Goal: Find specific page/section: Find specific page/section

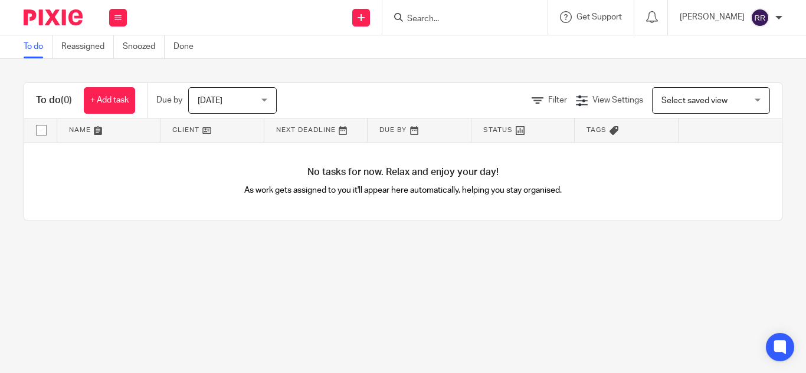
click at [407, 12] on form at bounding box center [469, 17] width 126 height 15
click at [409, 15] on input "Search" at bounding box center [459, 19] width 106 height 11
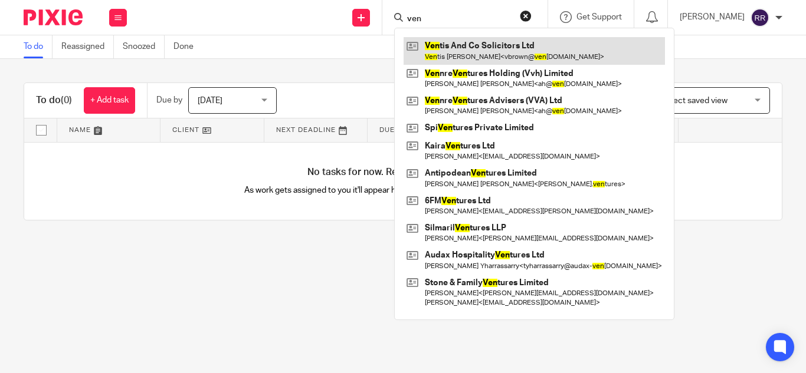
type input "ven"
click at [434, 45] on link at bounding box center [534, 50] width 261 height 27
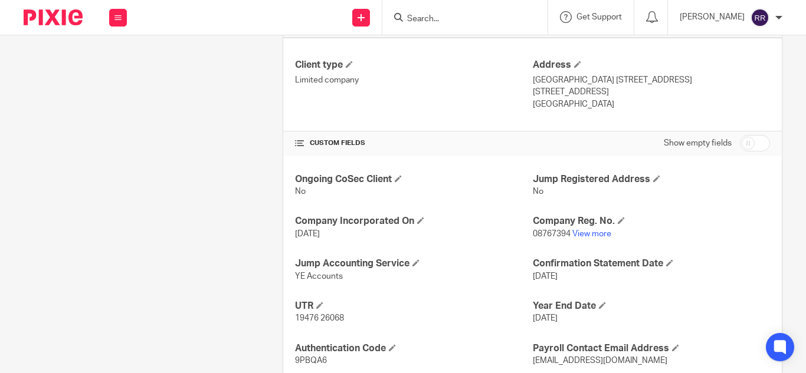
scroll to position [315, 0]
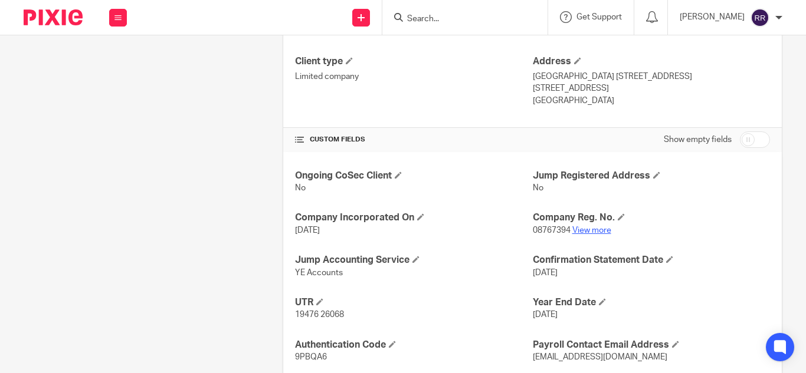
click at [585, 235] on link "View more" at bounding box center [591, 231] width 39 height 8
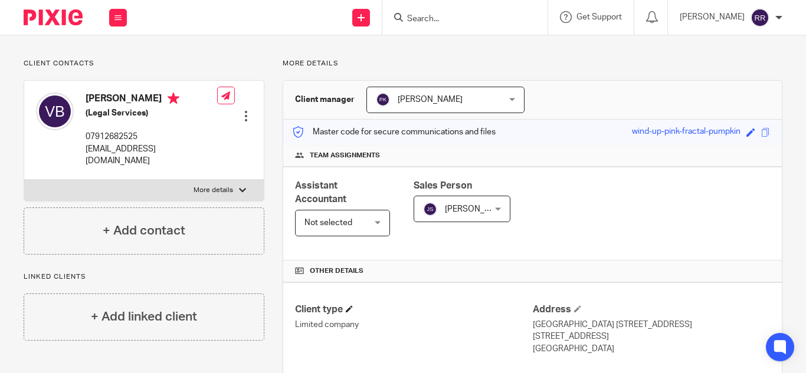
scroll to position [0, 0]
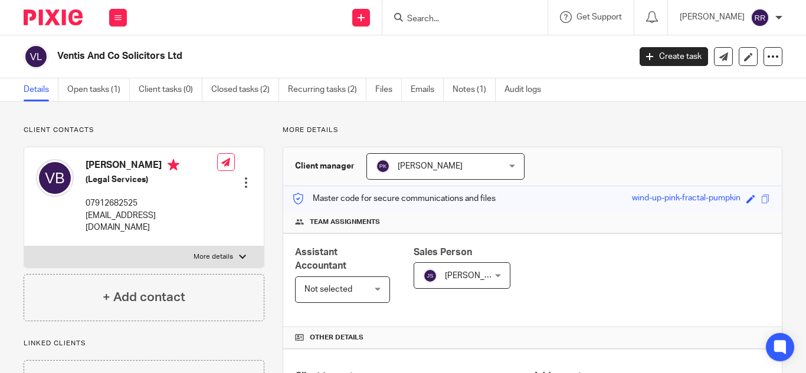
click at [406, 11] on form at bounding box center [469, 17] width 126 height 15
click at [406, 16] on input "Search" at bounding box center [459, 19] width 106 height 11
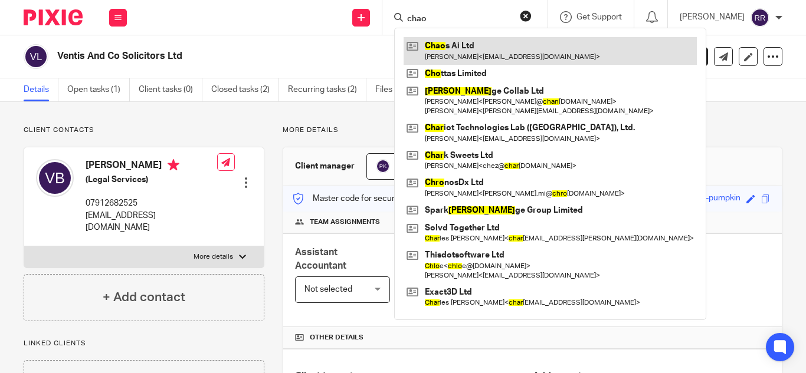
type input "chao"
click at [417, 48] on link at bounding box center [550, 50] width 293 height 27
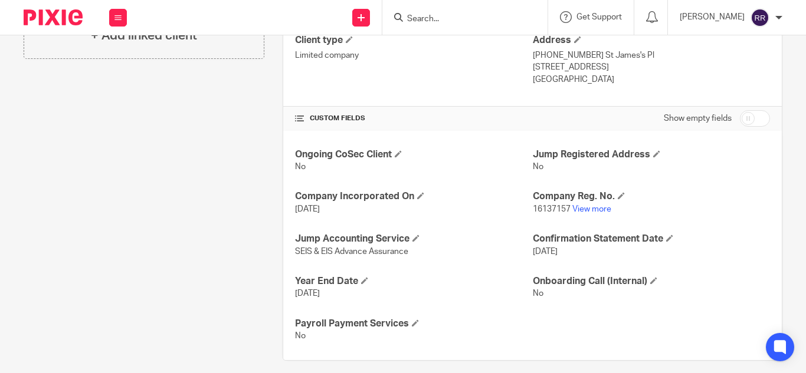
scroll to position [348, 0]
